Goal: Task Accomplishment & Management: Use online tool/utility

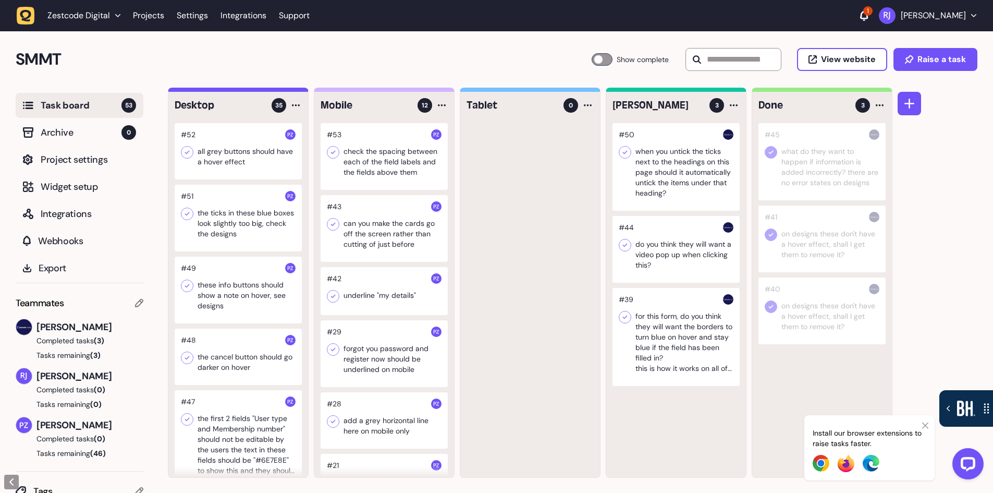
click at [134, 78] on div "SMMT Task Board 53 Show complete View website Raise a task" at bounding box center [496, 59] width 993 height 56
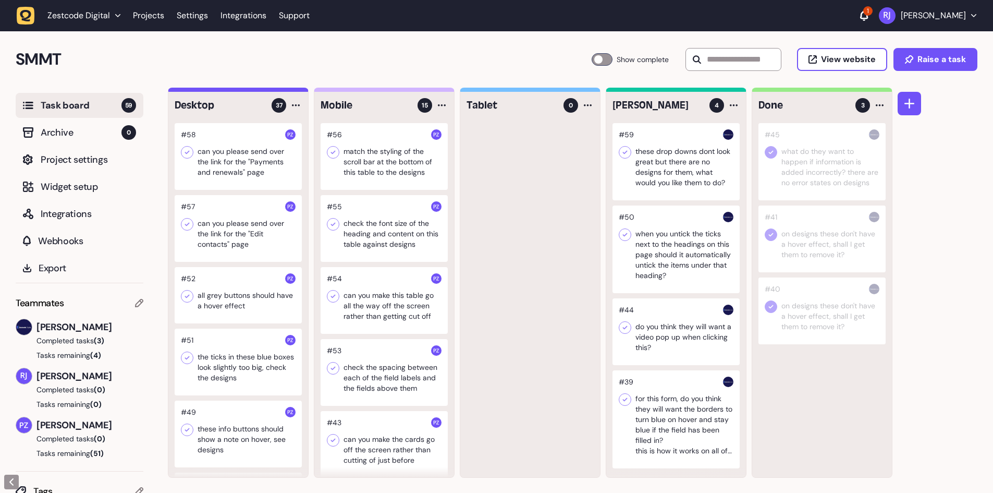
click at [666, 180] on div at bounding box center [675, 161] width 127 height 77
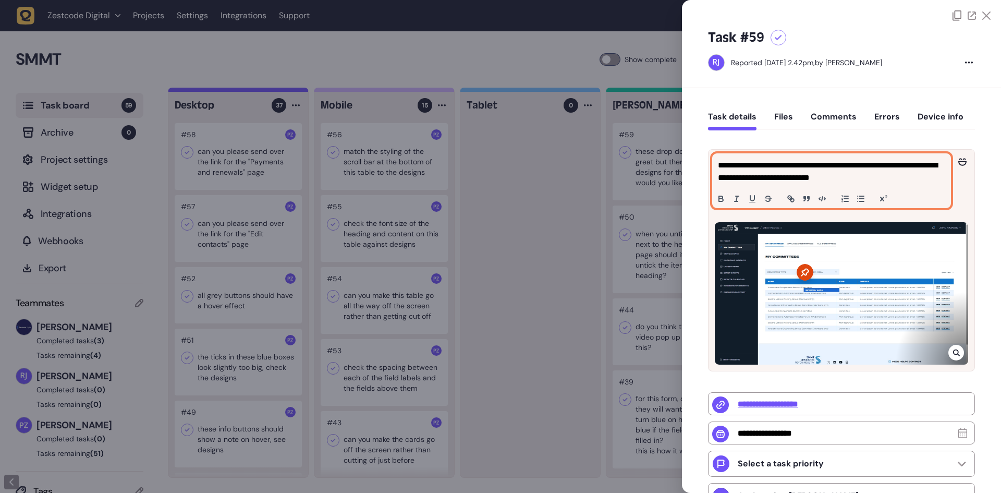
click at [922, 181] on p "**********" at bounding box center [830, 171] width 225 height 25
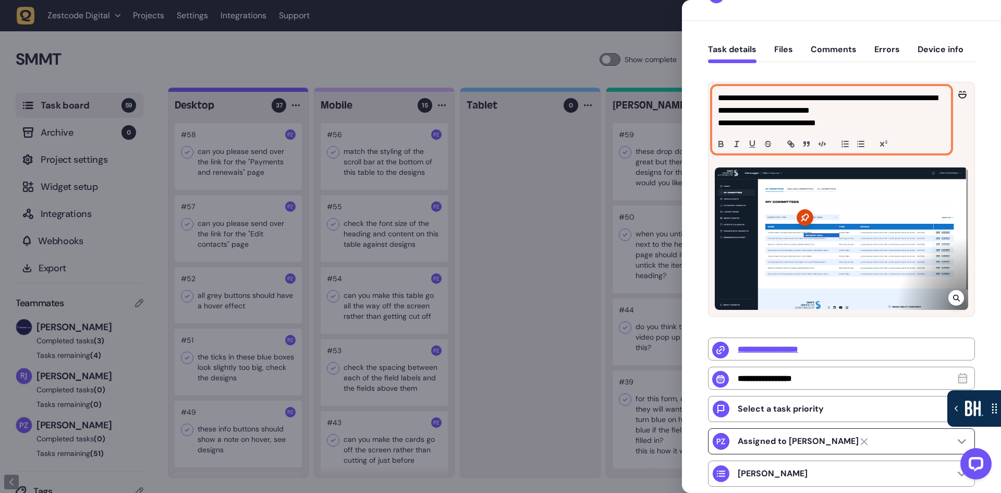
scroll to position [188, 0]
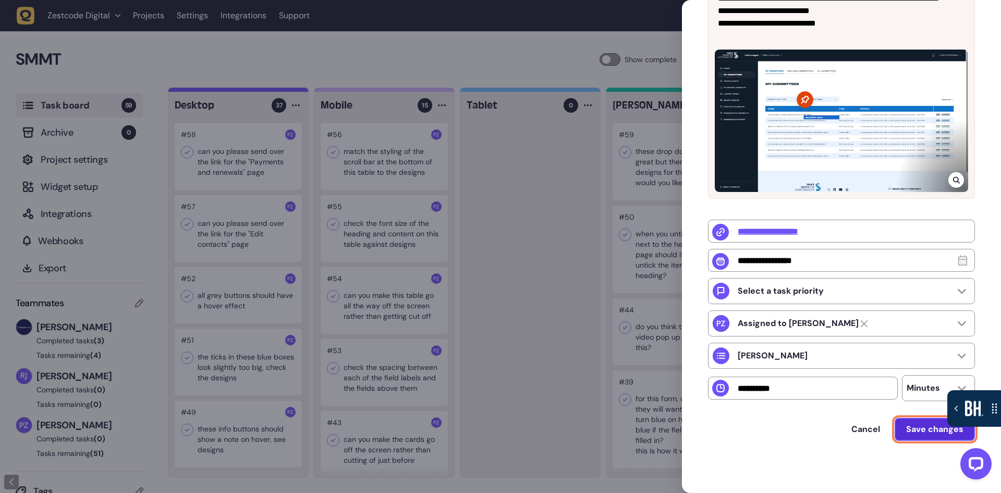
click at [927, 426] on span "Save changes" at bounding box center [934, 429] width 57 height 8
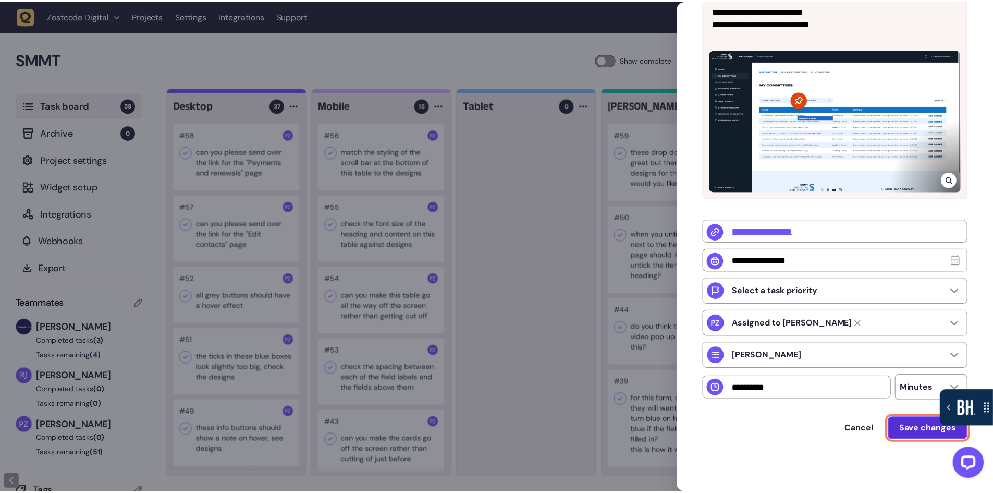
scroll to position [0, 0]
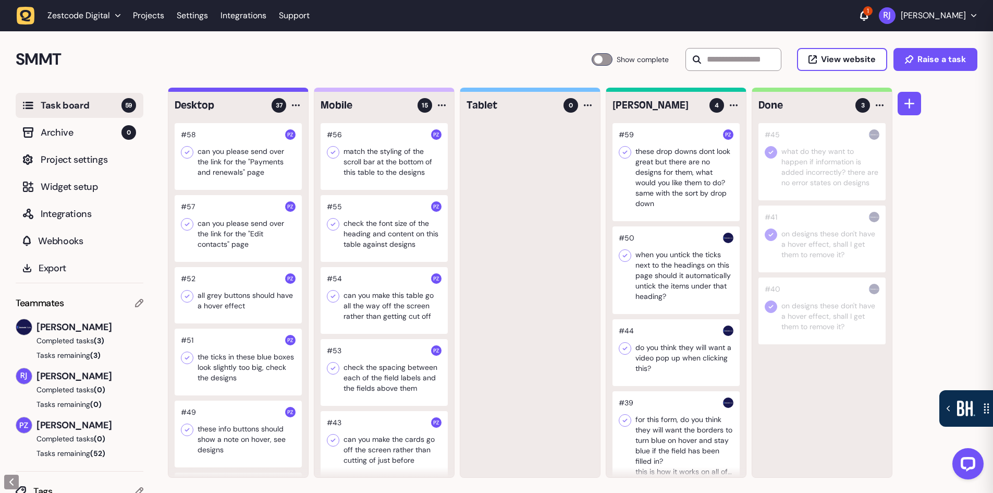
click at [493, 275] on div at bounding box center [530, 300] width 140 height 354
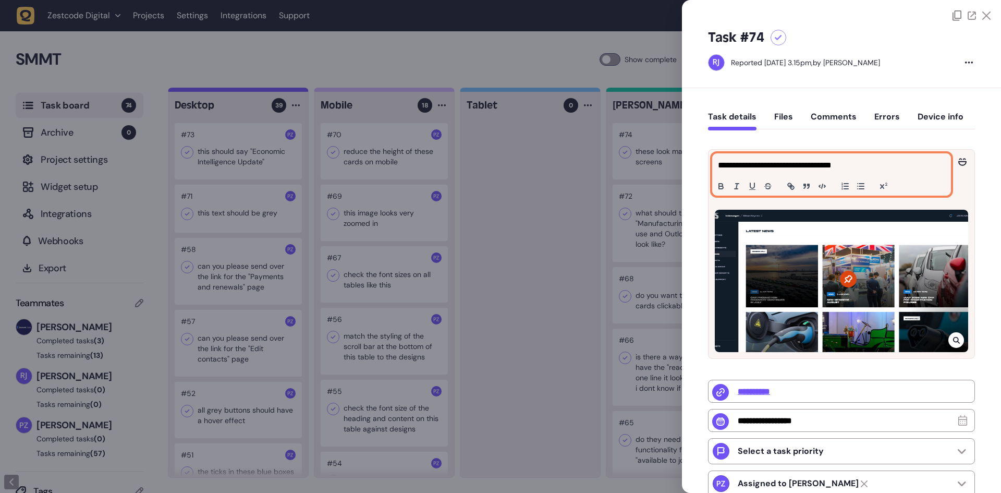
click at [885, 169] on p "**********" at bounding box center [830, 165] width 225 height 13
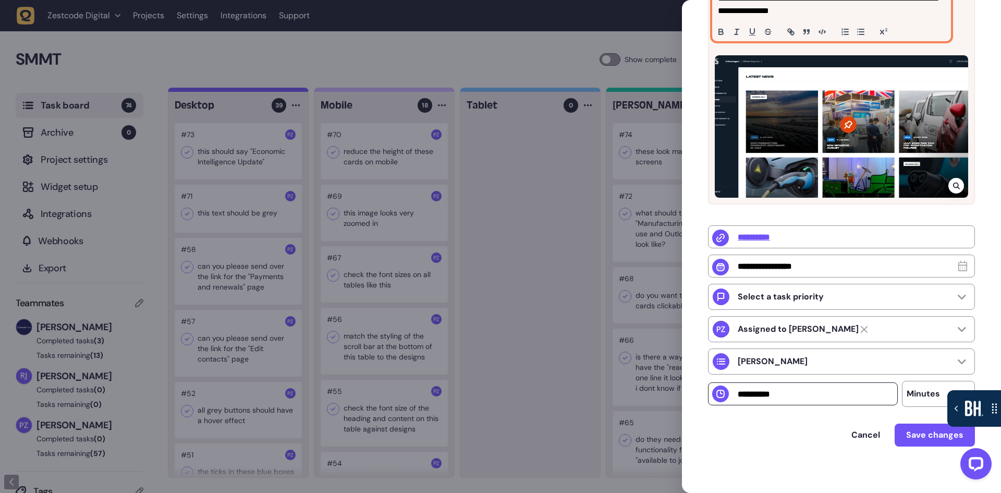
scroll to position [176, 0]
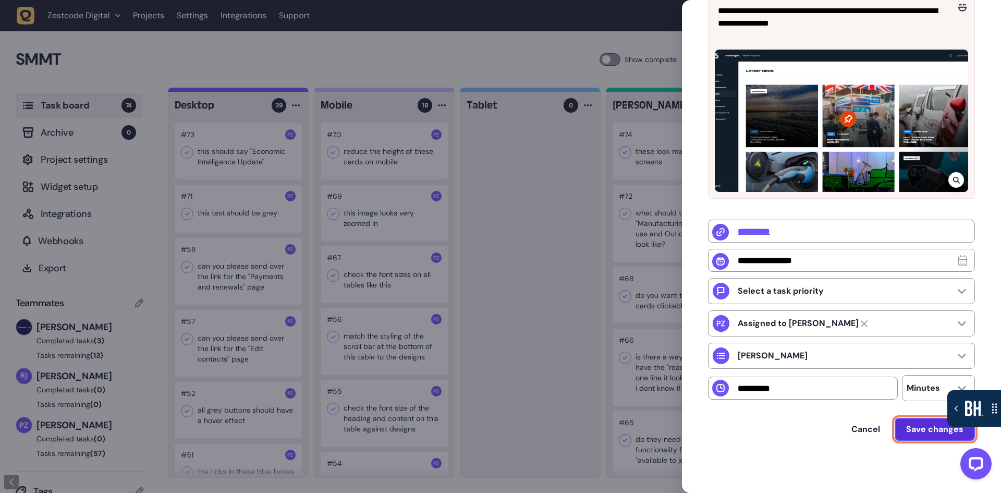
click at [932, 432] on span "Save changes" at bounding box center [934, 429] width 57 height 8
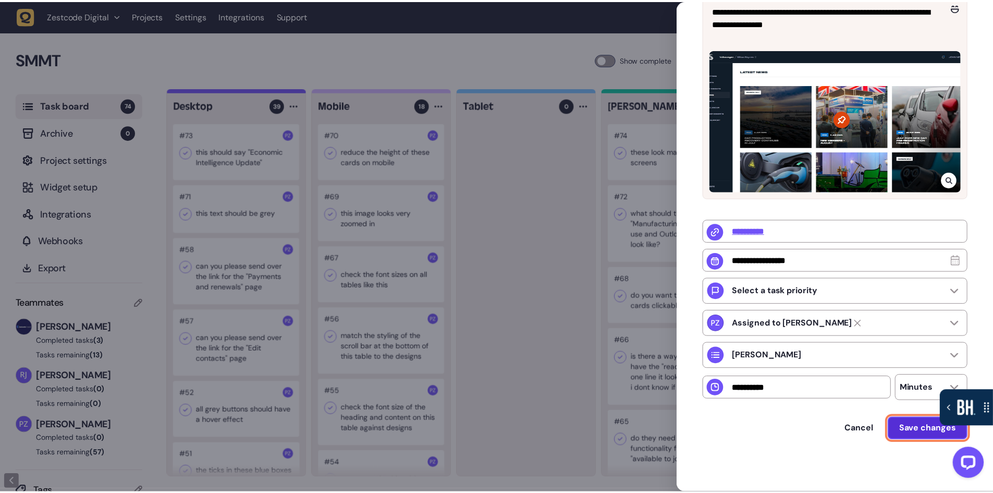
scroll to position [0, 0]
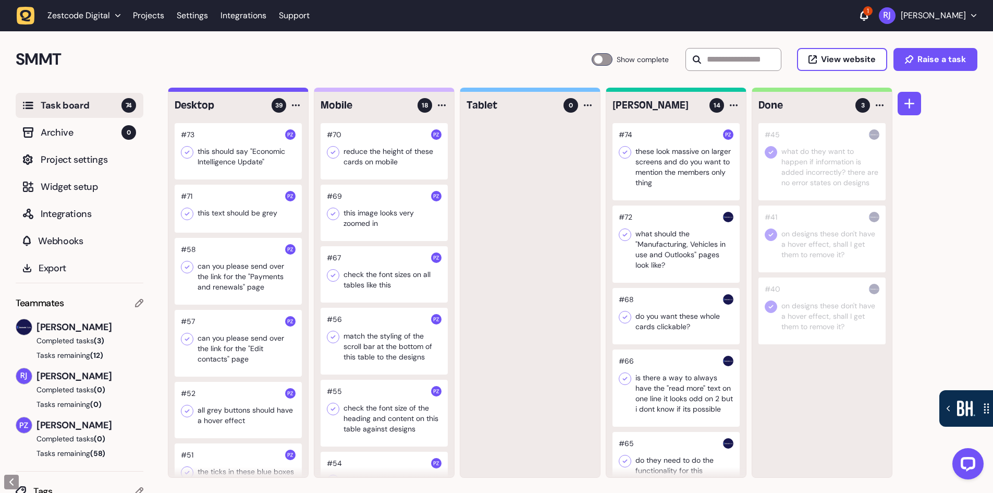
click at [682, 171] on div at bounding box center [675, 161] width 127 height 77
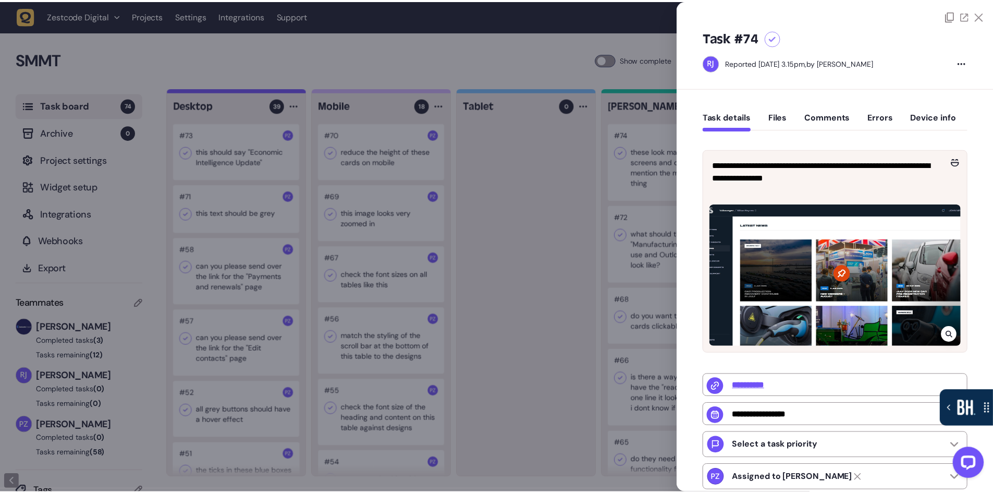
scroll to position [104, 0]
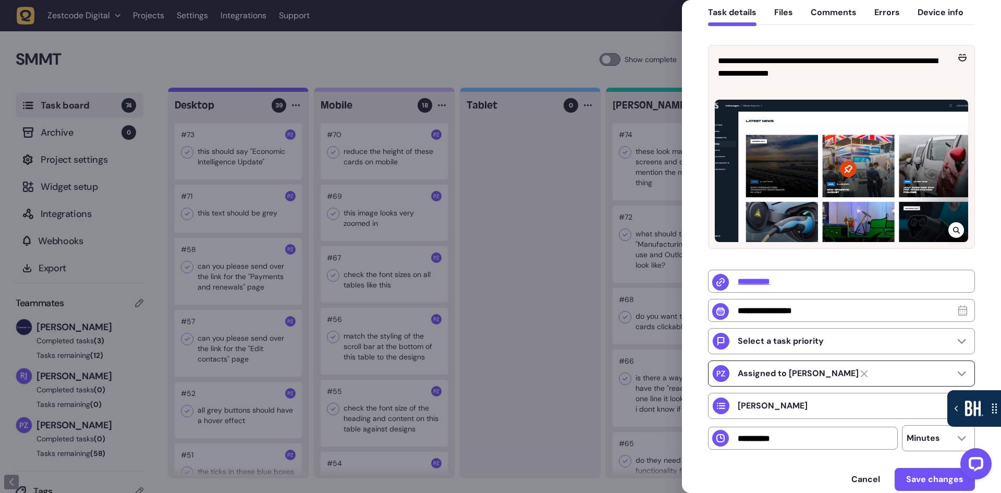
click at [846, 373] on div "Assigned to Paris Zisis" at bounding box center [841, 373] width 267 height 26
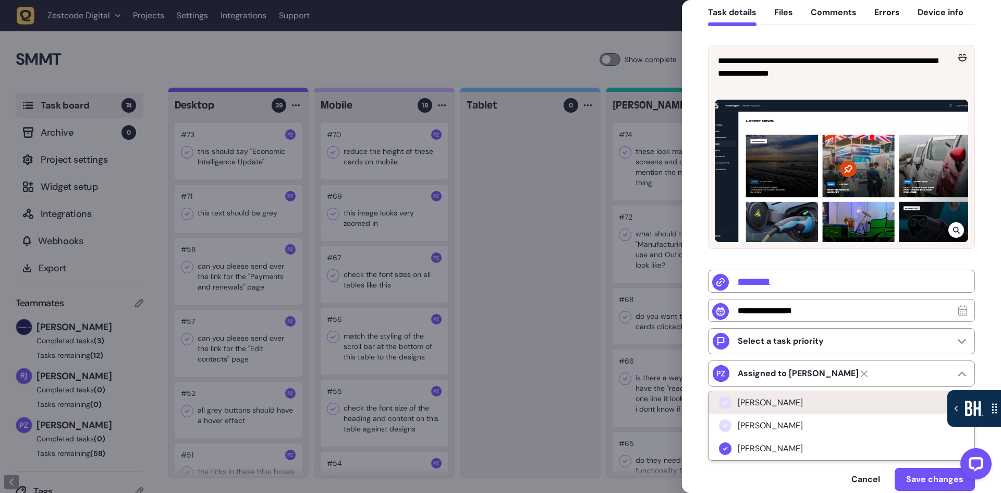
click at [816, 406] on li "[PERSON_NAME]" at bounding box center [841, 402] width 266 height 23
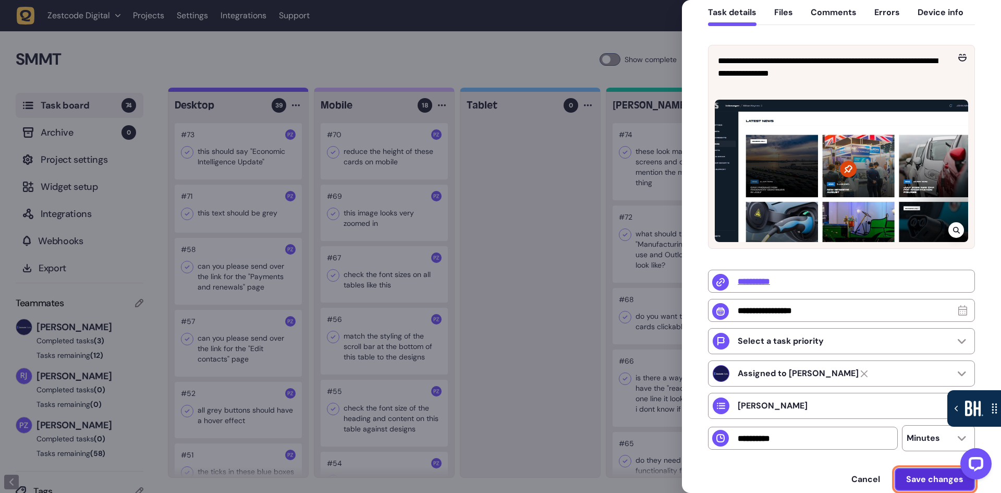
click at [916, 482] on span "Save changes" at bounding box center [934, 479] width 57 height 8
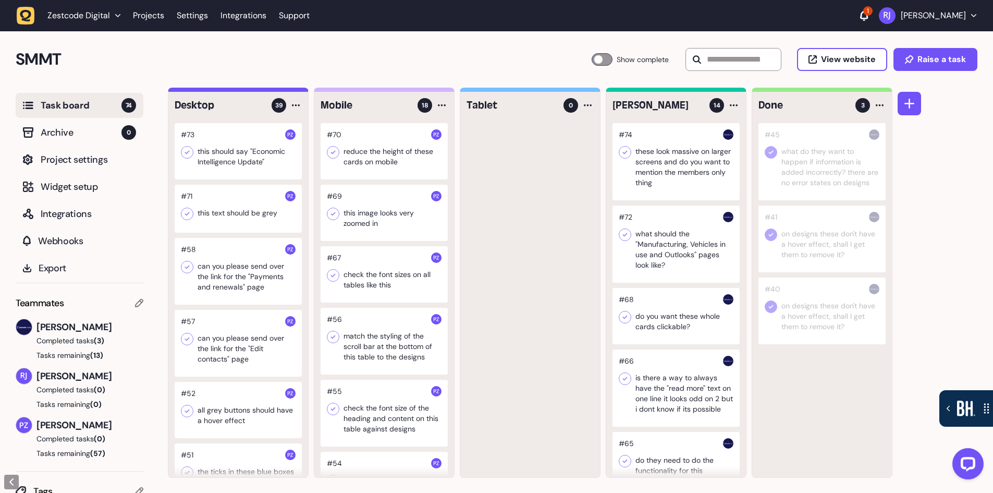
click at [674, 174] on div at bounding box center [675, 161] width 127 height 77
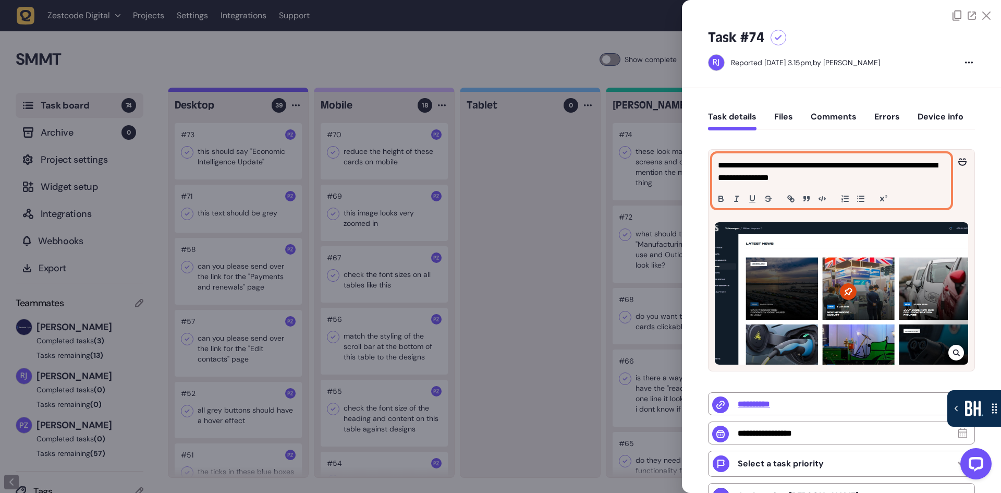
click at [850, 179] on p "**********" at bounding box center [830, 171] width 225 height 25
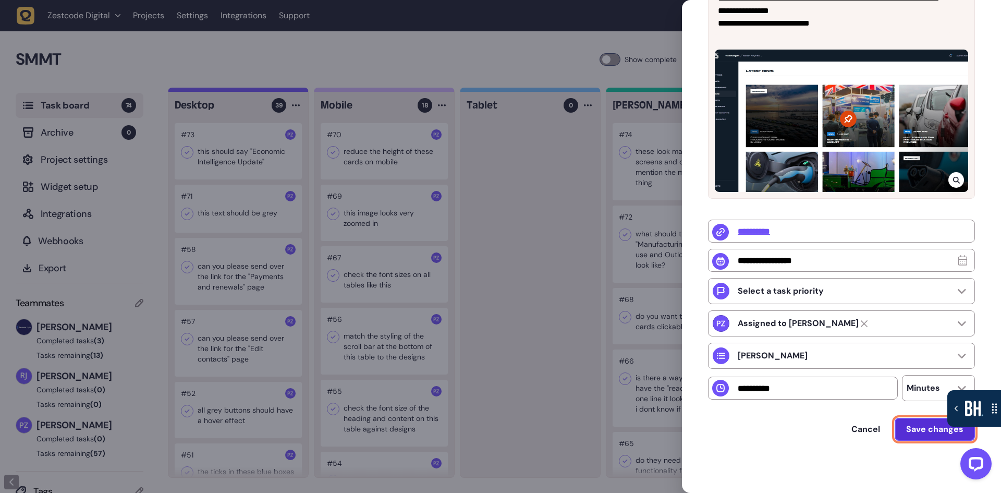
click at [924, 428] on span "Save changes" at bounding box center [934, 429] width 57 height 8
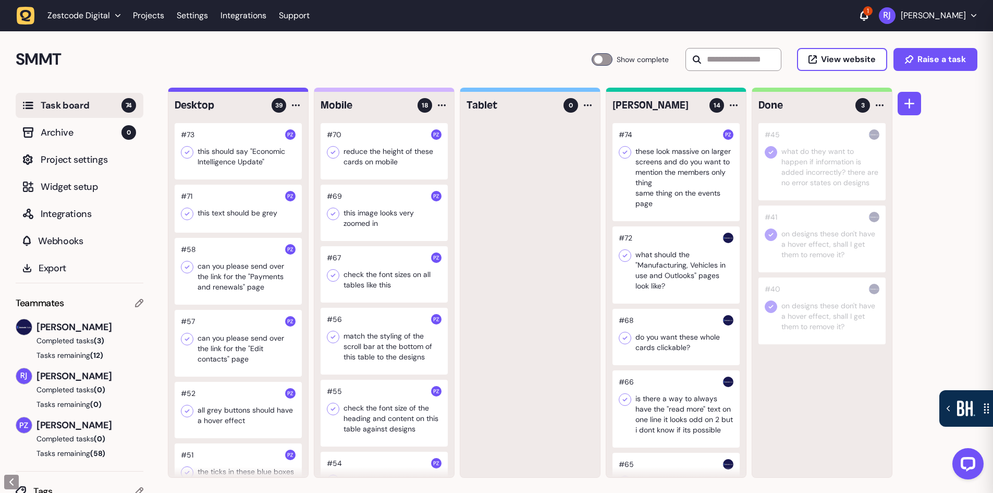
click at [513, 276] on div at bounding box center [530, 300] width 140 height 354
